Goal: Navigation & Orientation: Find specific page/section

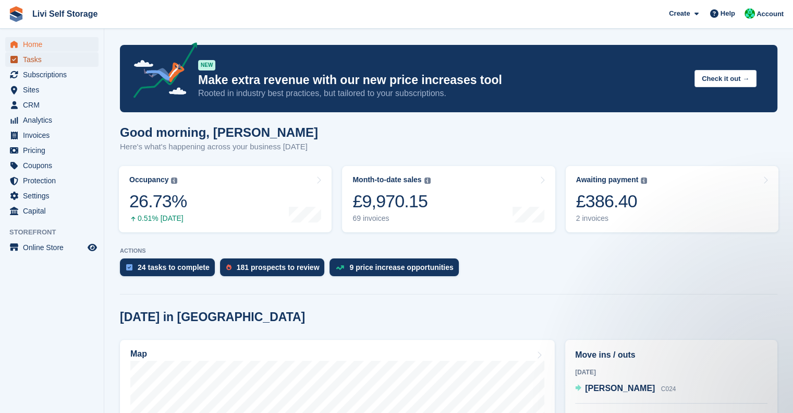
click at [34, 56] on span "Tasks" at bounding box center [54, 59] width 63 height 15
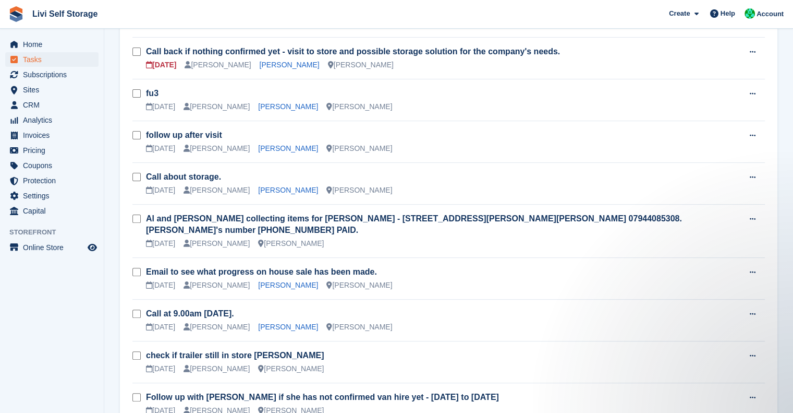
scroll to position [286, 0]
